Goal: Task Accomplishment & Management: Use online tool/utility

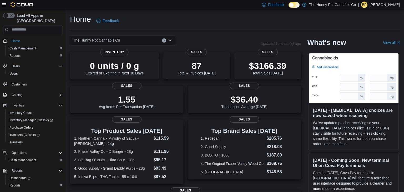
click at [24, 53] on div "Reports" at bounding box center [34, 56] width 55 height 6
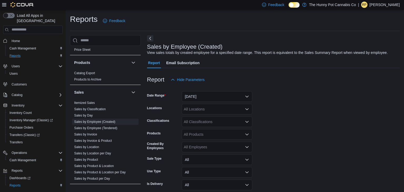
scroll to position [249, 0]
click at [91, 121] on link "Sales by Employee (Created)" at bounding box center [94, 122] width 41 height 4
click at [190, 98] on button "[DATE]" at bounding box center [217, 96] width 70 height 11
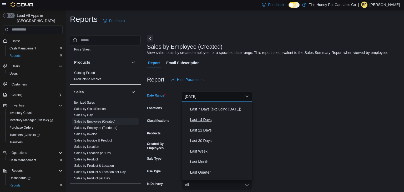
scroll to position [41, 0]
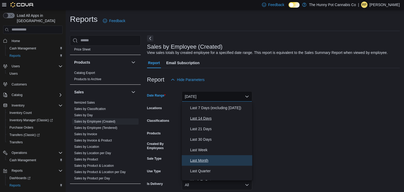
click at [199, 161] on span "Last Month" at bounding box center [220, 160] width 60 height 6
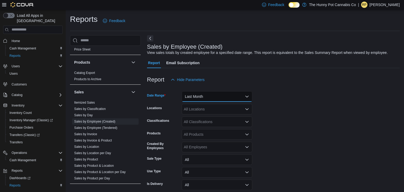
scroll to position [23, 0]
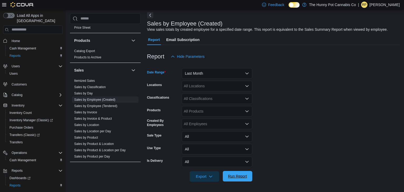
click at [236, 175] on span "Run Report" at bounding box center [237, 175] width 19 height 5
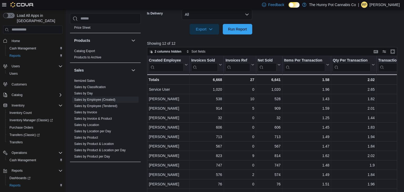
scroll to position [183, 0]
